Goal: Transaction & Acquisition: Purchase product/service

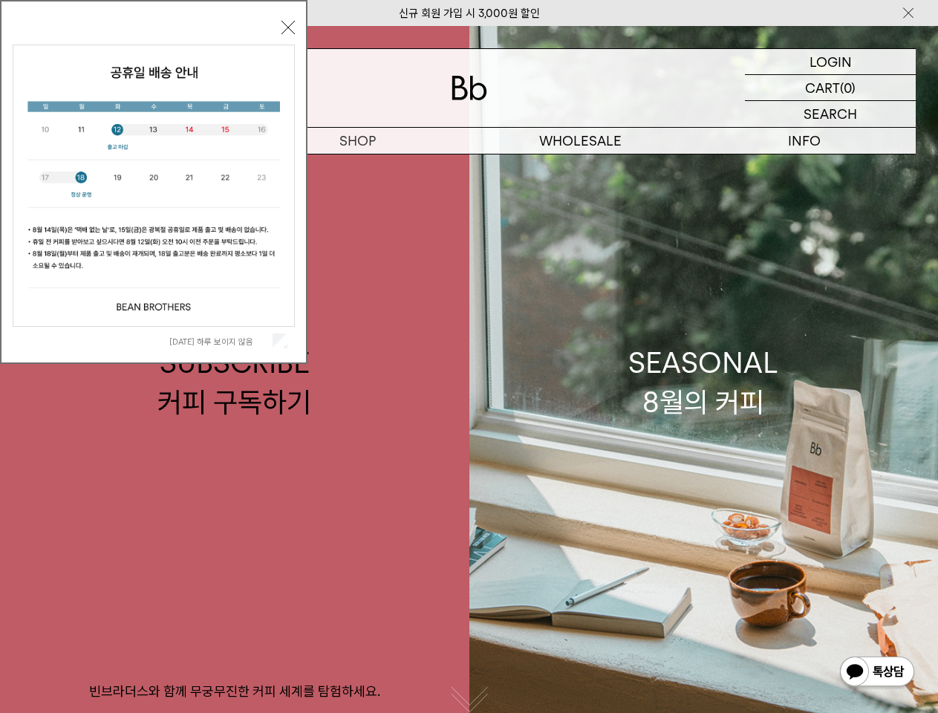
click at [908, 13] on img at bounding box center [908, 13] width 15 height 16
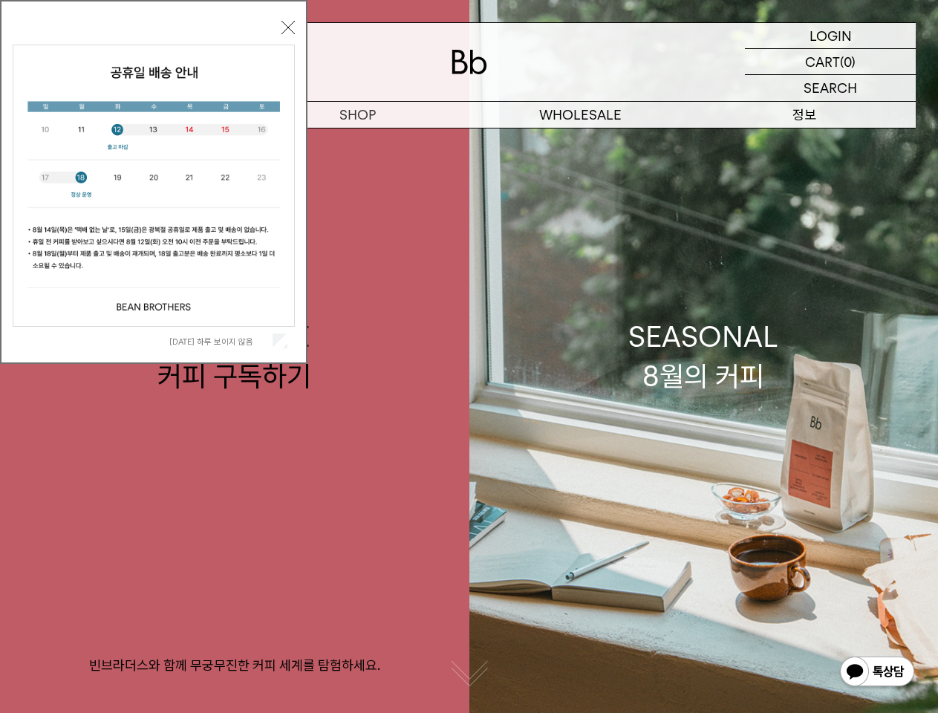
click at [830, 114] on div "INFO 정보" at bounding box center [804, 115] width 224 height 26
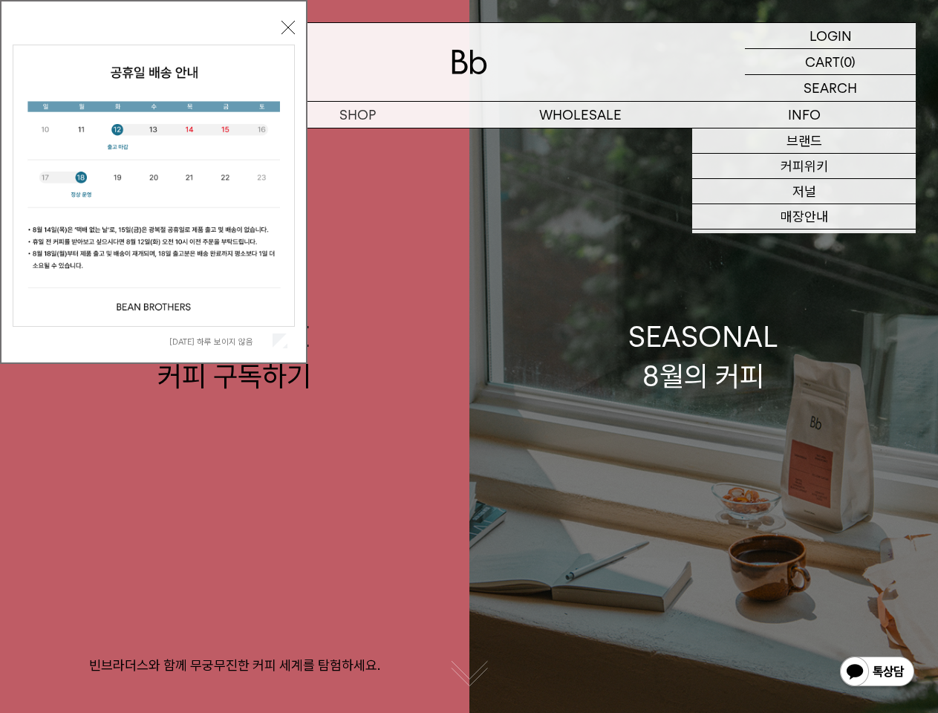
click at [581, 140] on link "SEASONAL 8월의 커피" at bounding box center [703, 356] width 469 height 713
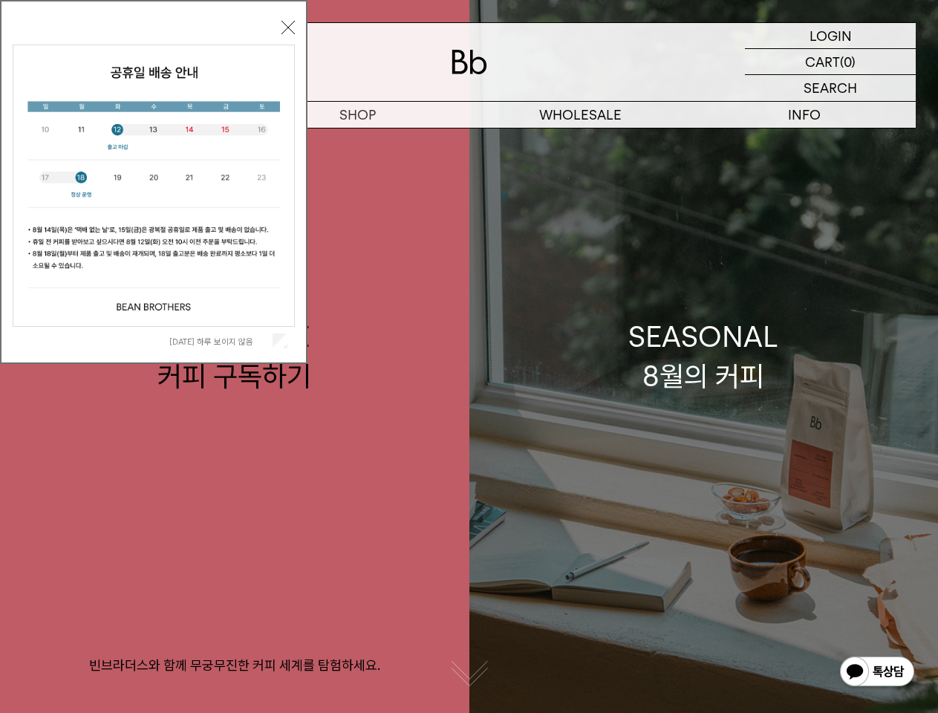
click at [803, 140] on link "SEASONAL 8월의 커피" at bounding box center [703, 356] width 469 height 713
click at [469, 691] on button "button" at bounding box center [469, 672] width 37 height 37
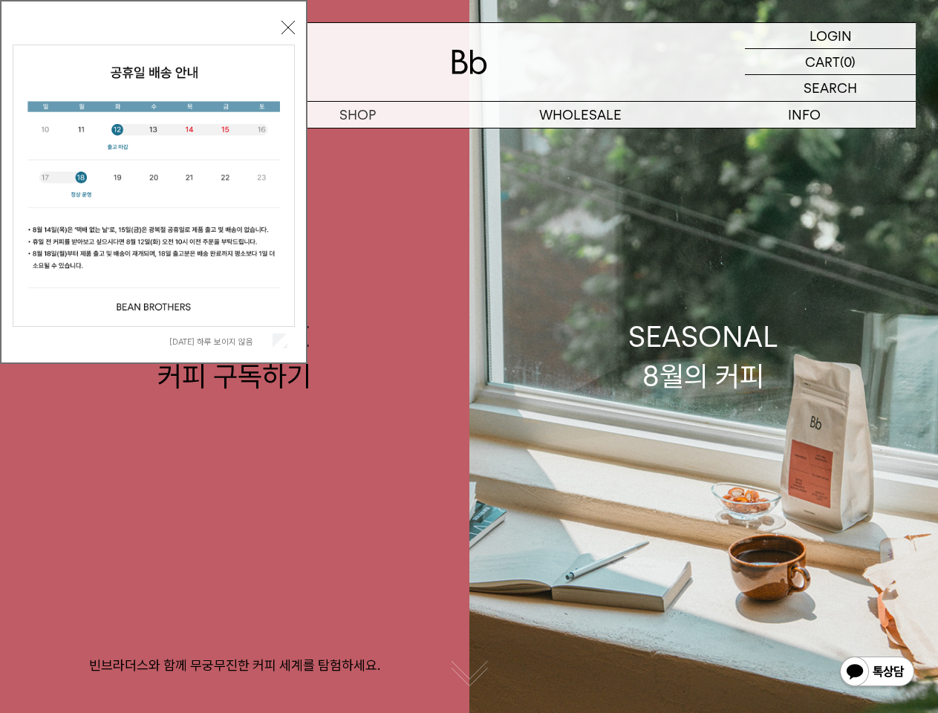
click at [877, 673] on img at bounding box center [876, 673] width 77 height 36
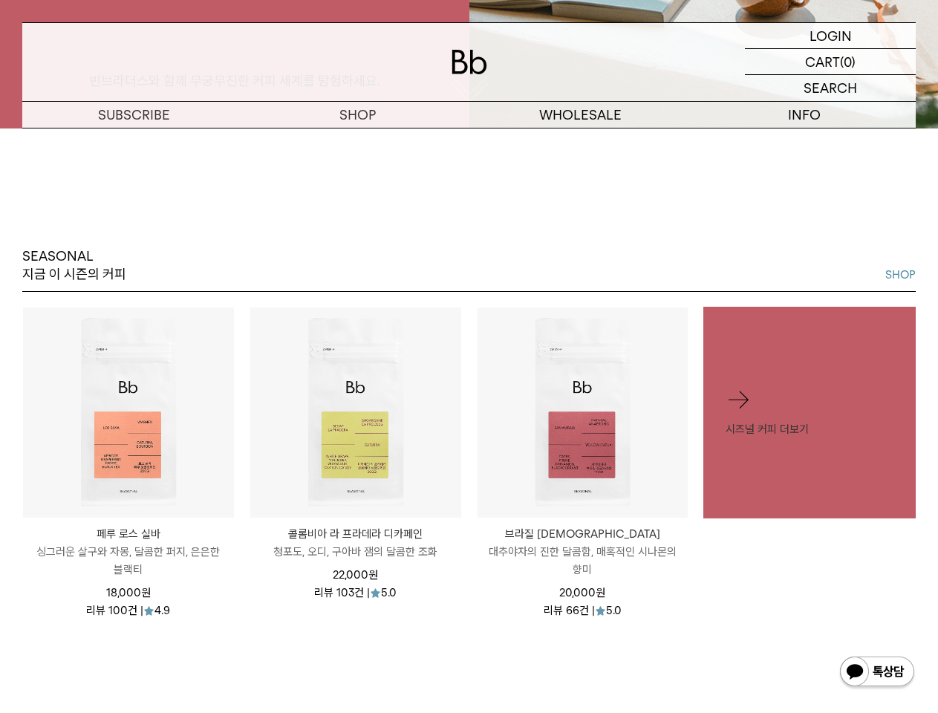
click at [280, 341] on div at bounding box center [355, 412] width 211 height 211
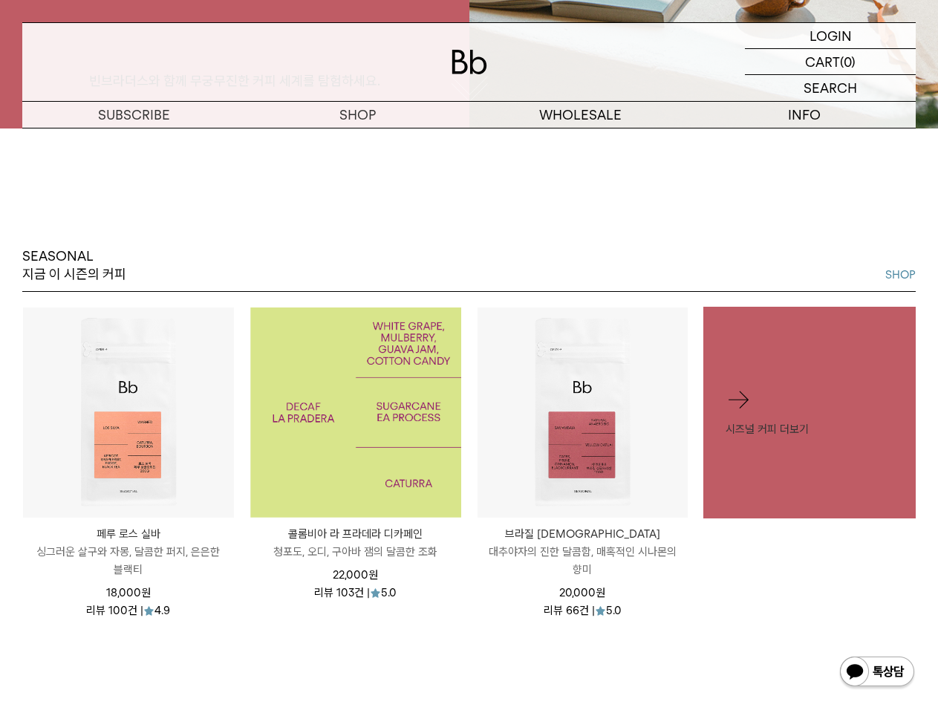
click at [288, 27] on div at bounding box center [468, 62] width 893 height 78
